Goal: Task Accomplishment & Management: Manage account settings

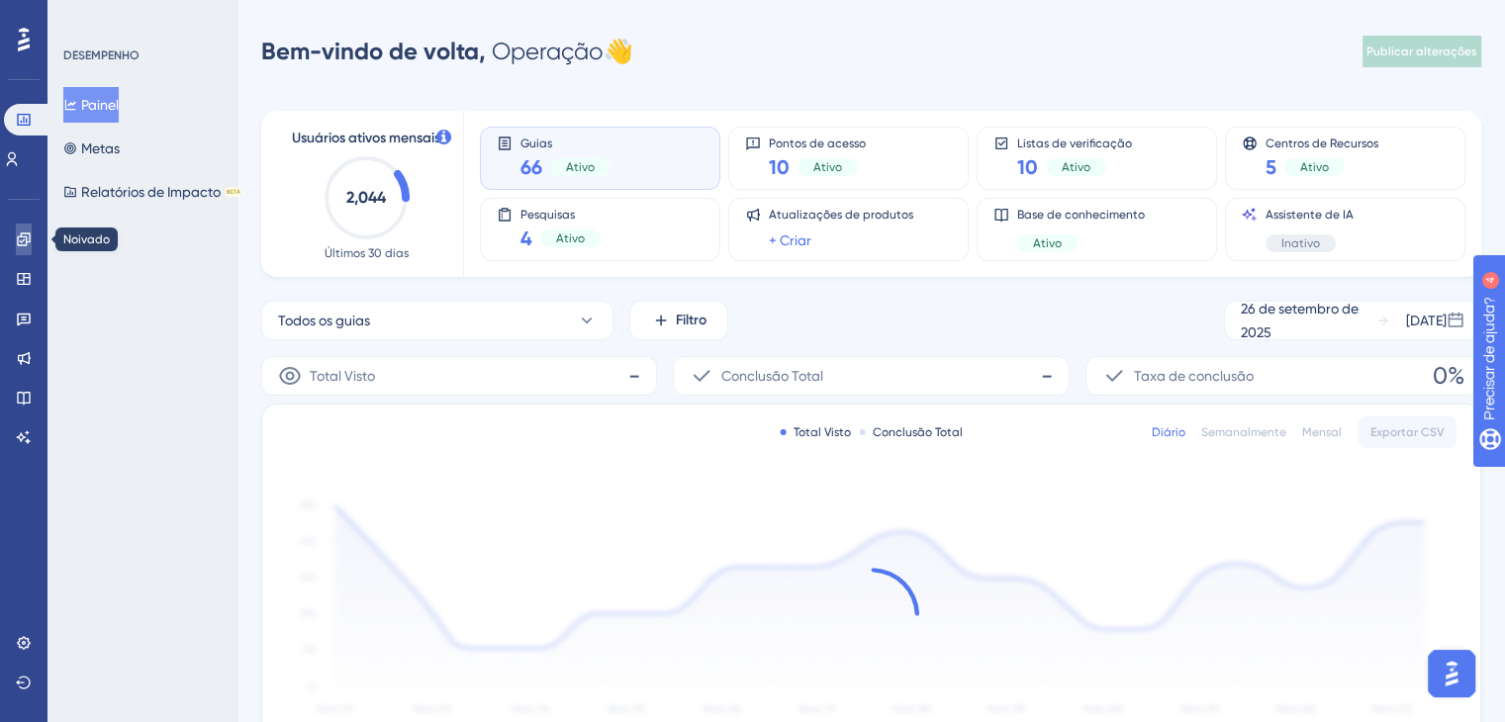
click at [23, 239] on icon at bounding box center [23, 239] width 13 height 13
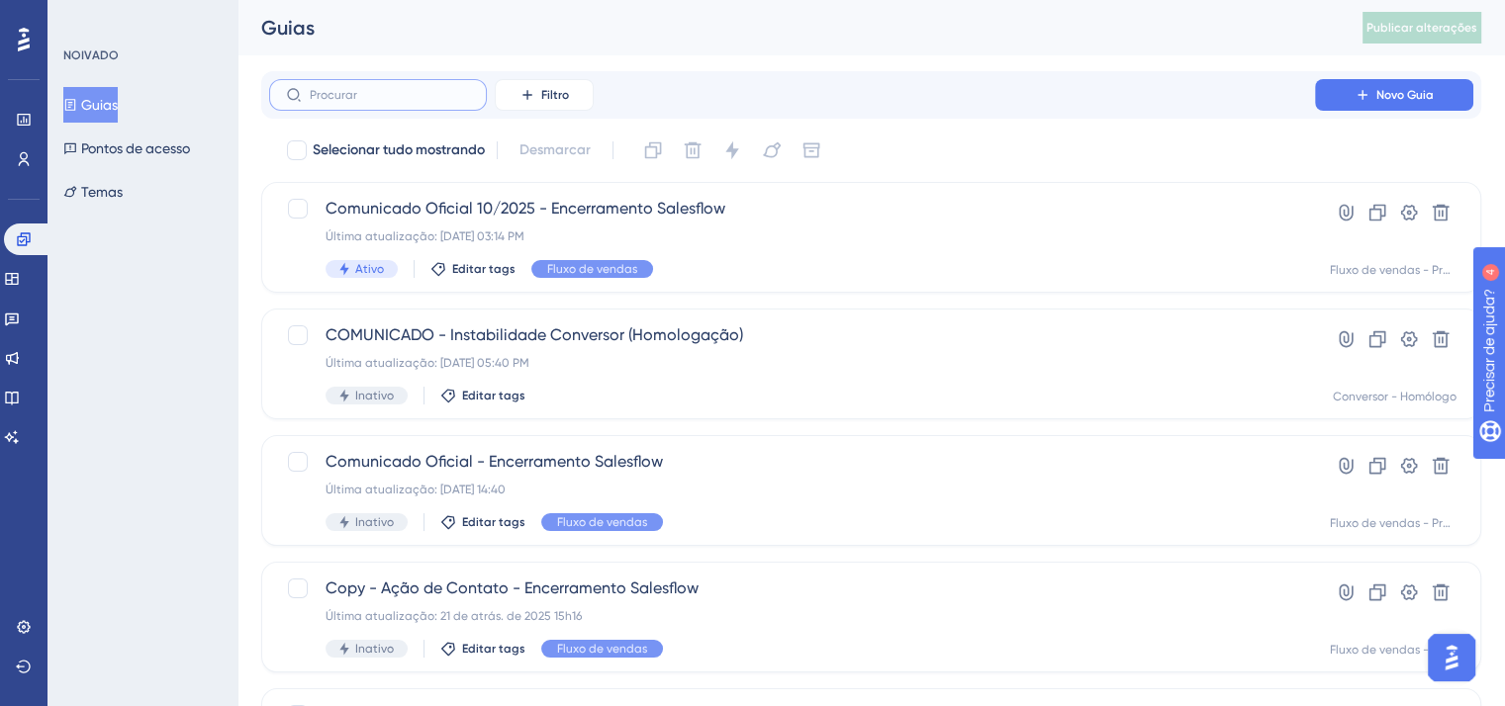
click at [442, 92] on input "text" at bounding box center [390, 95] width 160 height 14
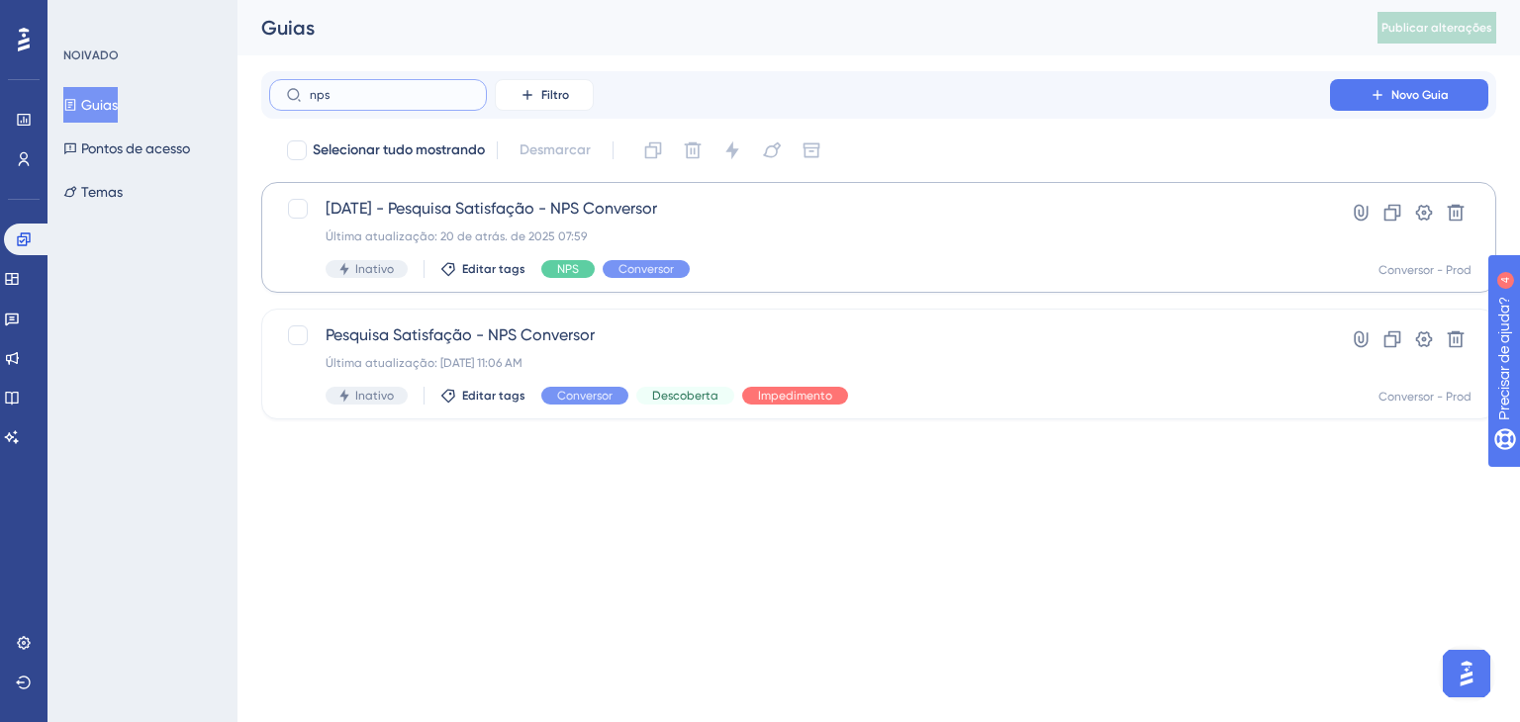
type input "nps"
click at [522, 204] on font "[DATE] - Pesquisa Satisfação - NPS Conversor" at bounding box center [491, 208] width 331 height 19
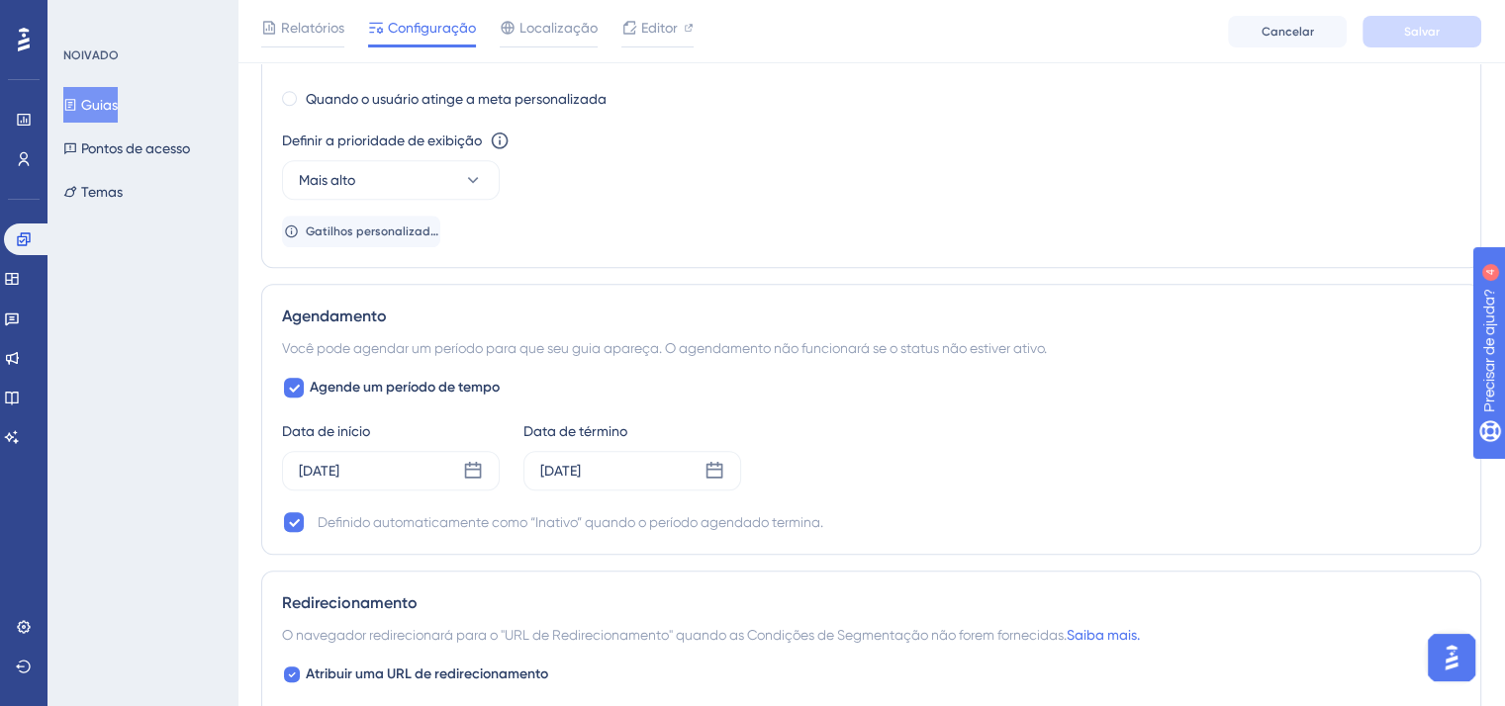
scroll to position [1441, 0]
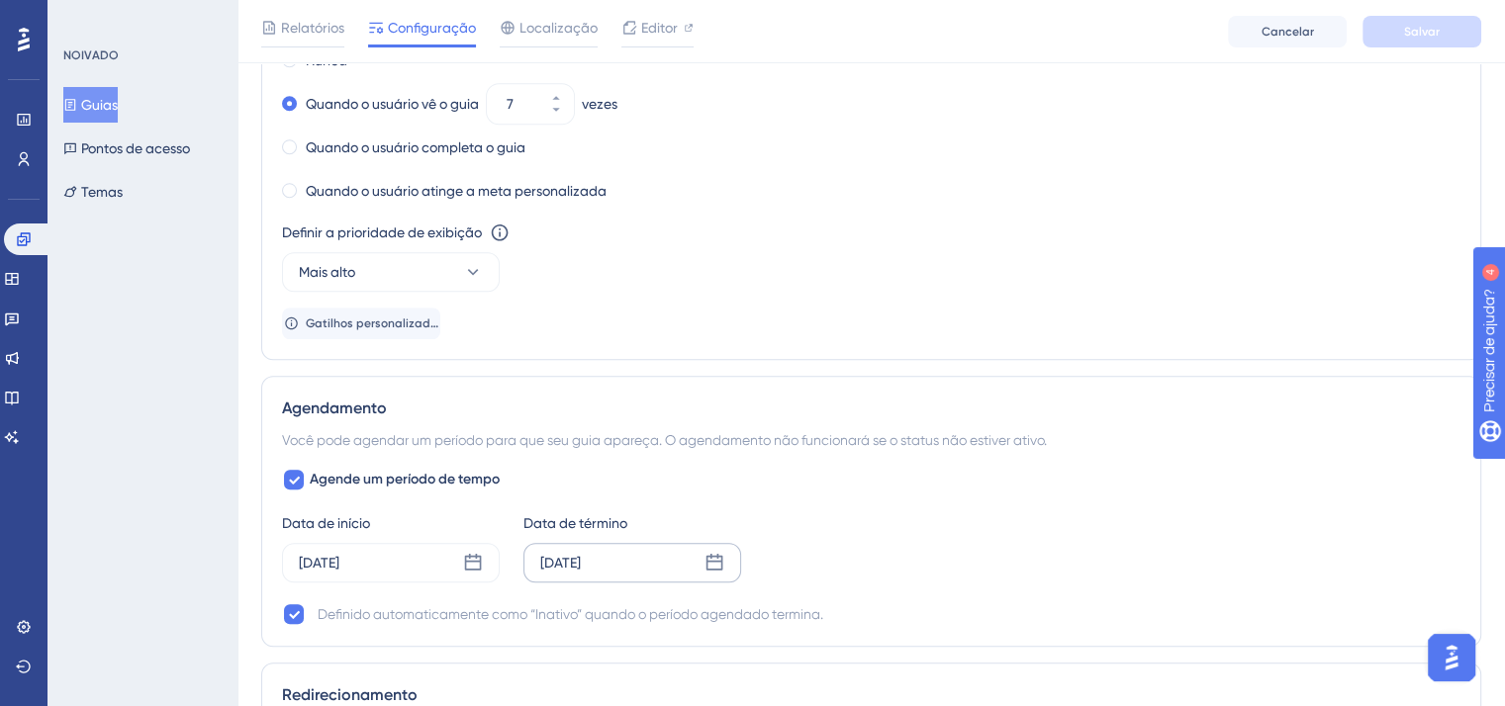
click at [581, 565] on font "[DATE]" at bounding box center [560, 563] width 41 height 16
click at [1054, 487] on div "Agende um período de tempo Data de início [DATE] Data de término [DATE] Setembr…" at bounding box center [871, 547] width 1178 height 158
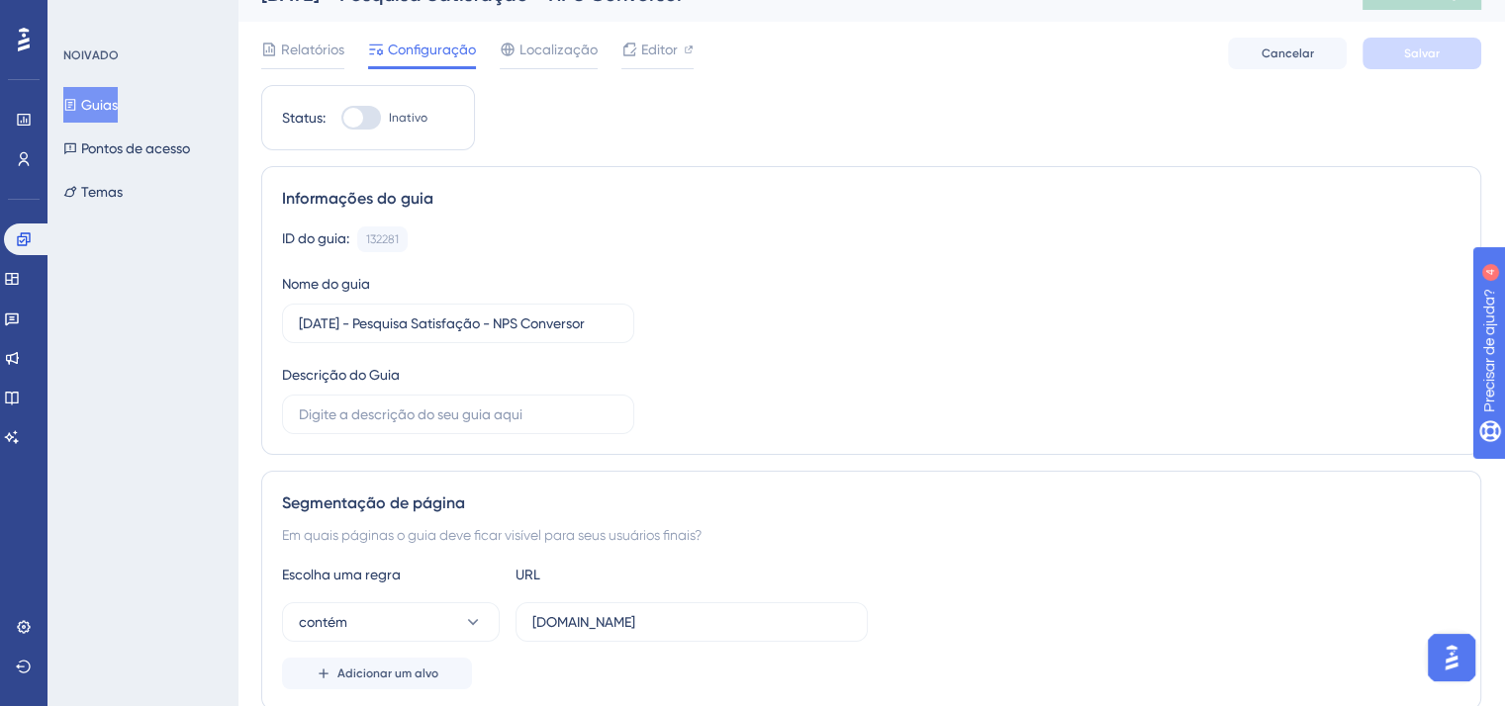
scroll to position [0, 0]
